Goal: Task Accomplishment & Management: Use online tool/utility

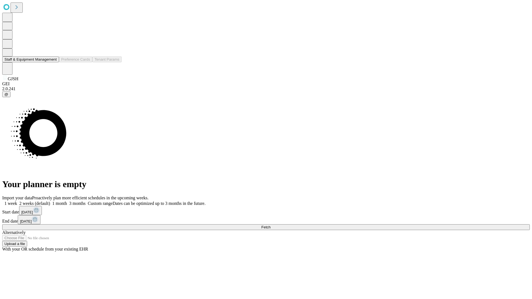
click at [53, 62] on button "Staff & Equipment Management" at bounding box center [30, 60] width 57 height 6
